Goal: Task Accomplishment & Management: Manage account settings

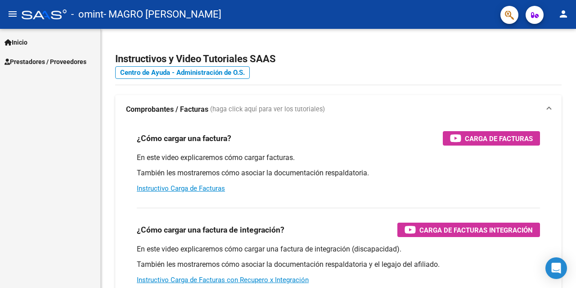
click at [77, 60] on span "Prestadores / Proveedores" at bounding box center [46, 62] width 82 height 10
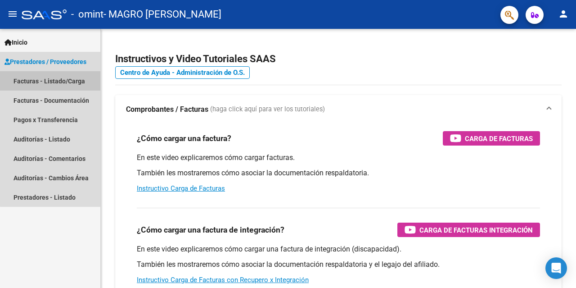
click at [71, 82] on link "Facturas - Listado/Carga" at bounding box center [50, 80] width 100 height 19
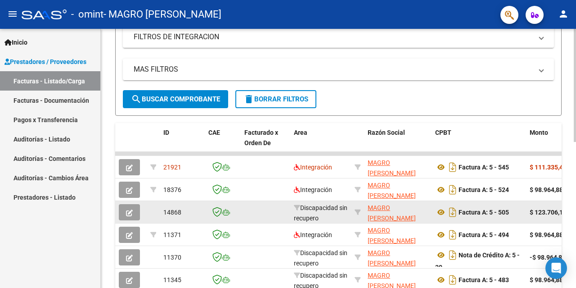
scroll to position [225, 0]
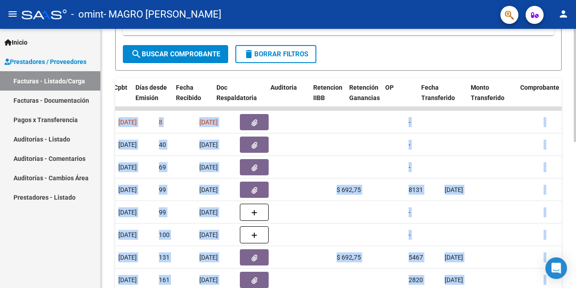
drag, startPoint x: 533, startPoint y: 119, endPoint x: 576, endPoint y: 118, distance: 43.3
click at [576, 118] on div "Video tutorial PRESTADORES -> Listado de CPBTs Emitidos por Prestadores / Prove…" at bounding box center [340, 97] width 478 height 587
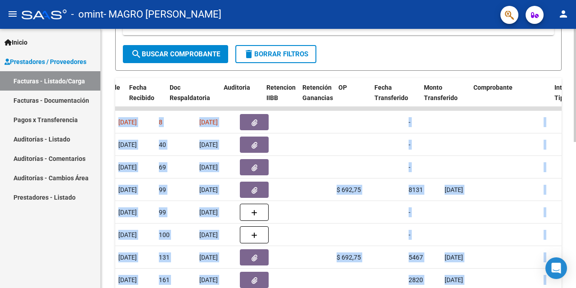
scroll to position [0, 536]
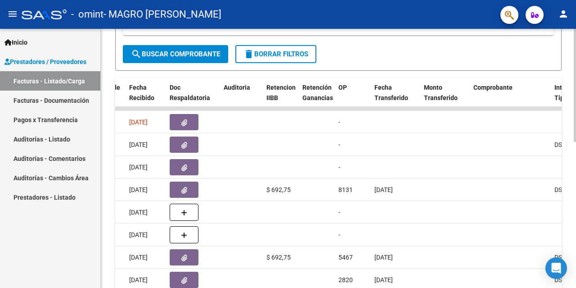
drag, startPoint x: 247, startPoint y: 108, endPoint x: 112, endPoint y: 107, distance: 135.1
click at [112, 107] on div "Video tutorial PRESTADORES -> Listado de CPBTs Emitidos por Prestadores / Prove…" at bounding box center [339, 97] width 476 height 587
click at [120, 109] on datatable-body-cell at bounding box center [105, 109] width 41 height 4
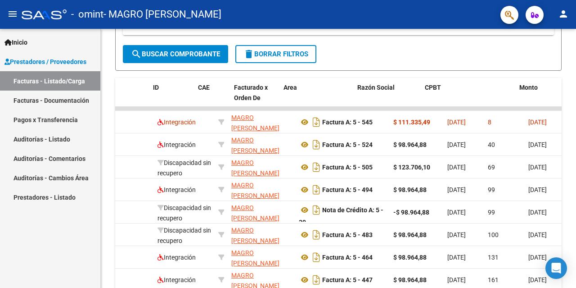
scroll to position [0, 0]
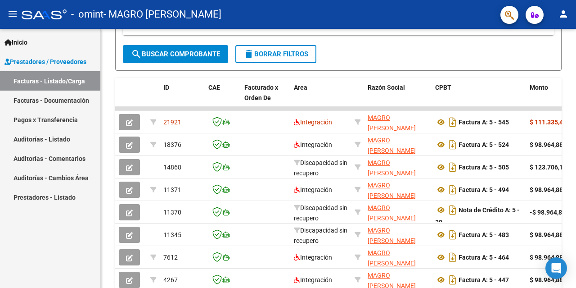
drag, startPoint x: 120, startPoint y: 109, endPoint x: 93, endPoint y: 110, distance: 27.5
click at [93, 110] on mat-sidenav-container "Inicio Instructivos Contacto OS Prestadores / Proveedores Facturas - Listado/Ca…" at bounding box center [288, 158] width 576 height 259
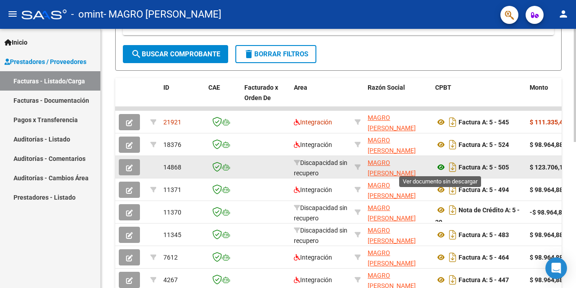
click at [441, 167] on icon at bounding box center [441, 167] width 12 height 11
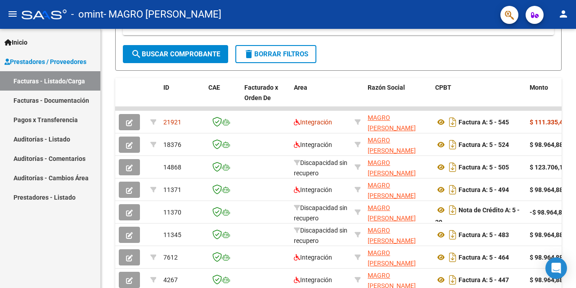
click at [68, 98] on link "Facturas - Documentación" at bounding box center [50, 100] width 100 height 19
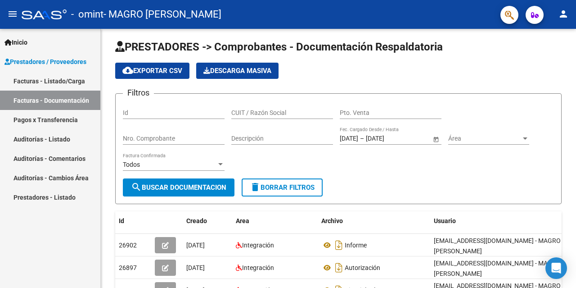
scroll to position [225, 0]
